Goal: Understand process/instructions: Learn how to perform a task or action

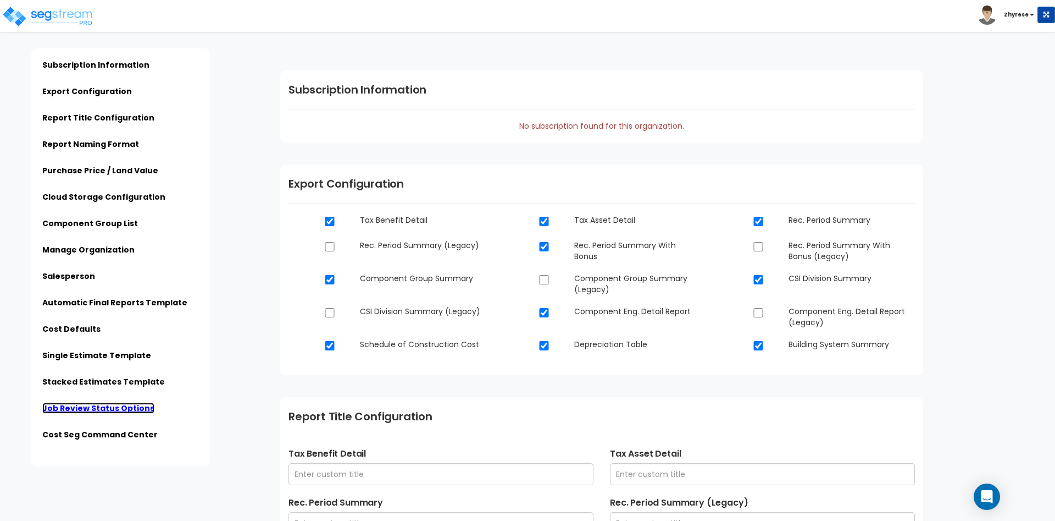
click at [58, 403] on link "Job Review Status Options" at bounding box center [98, 407] width 112 height 11
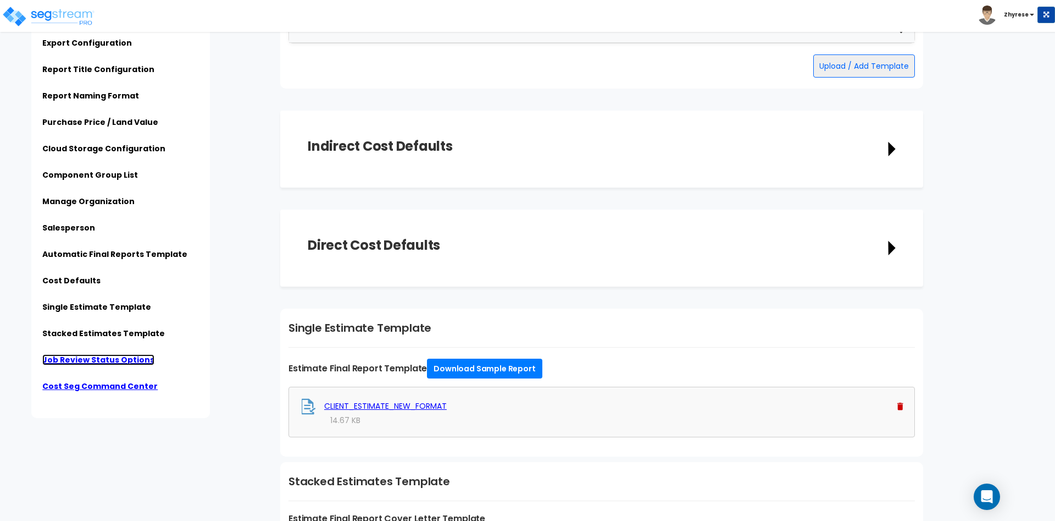
scroll to position [2538, 0]
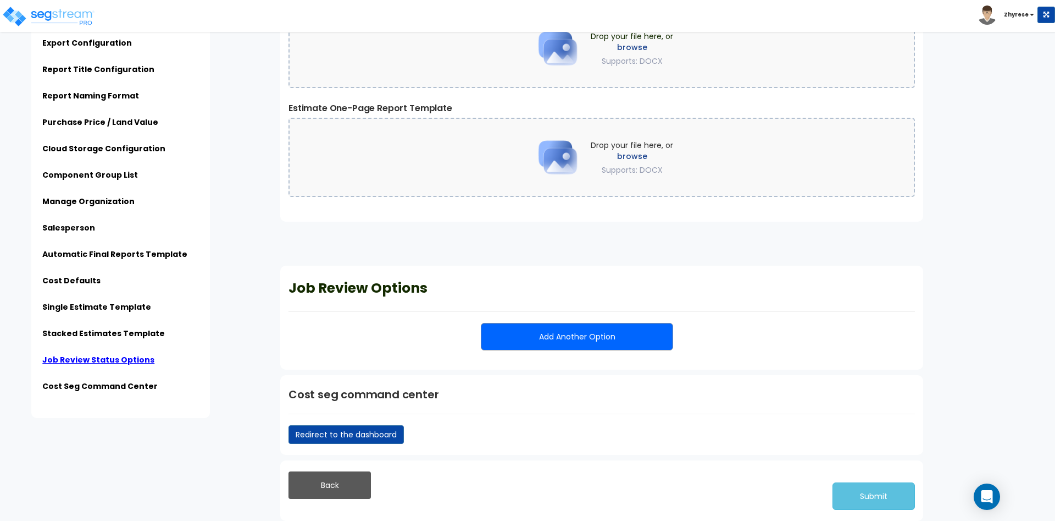
click at [574, 339] on button "Add Another Option" at bounding box center [577, 336] width 192 height 27
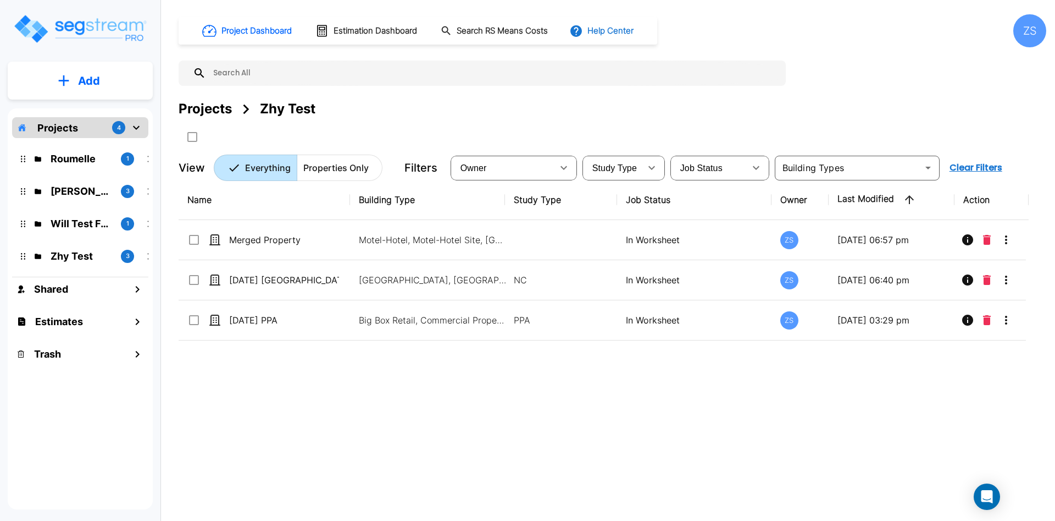
click at [627, 30] on button "Help Center" at bounding box center [602, 30] width 71 height 21
click at [652, 97] on li "Tours" at bounding box center [638, 100] width 106 height 20
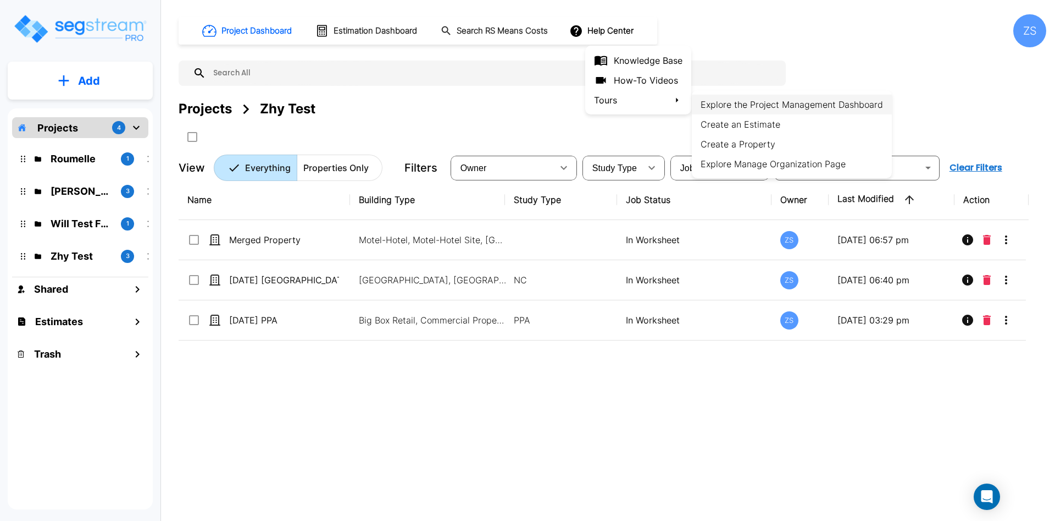
click at [717, 105] on li "Explore the Project Management Dashboard" at bounding box center [792, 105] width 200 height 20
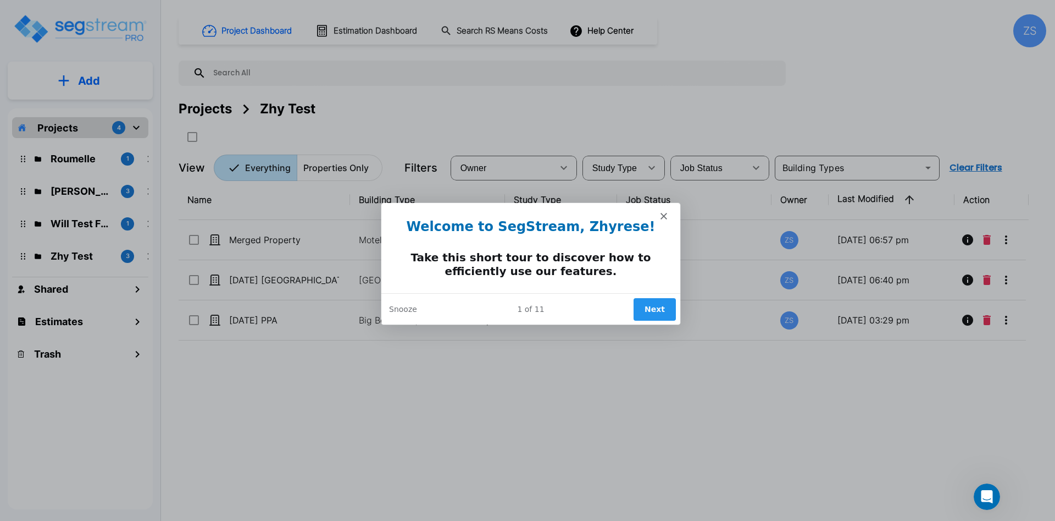
click at [662, 213] on icon "Close" at bounding box center [663, 215] width 7 height 7
